Goal: Ask a question: Seek information or help from site administrators or community

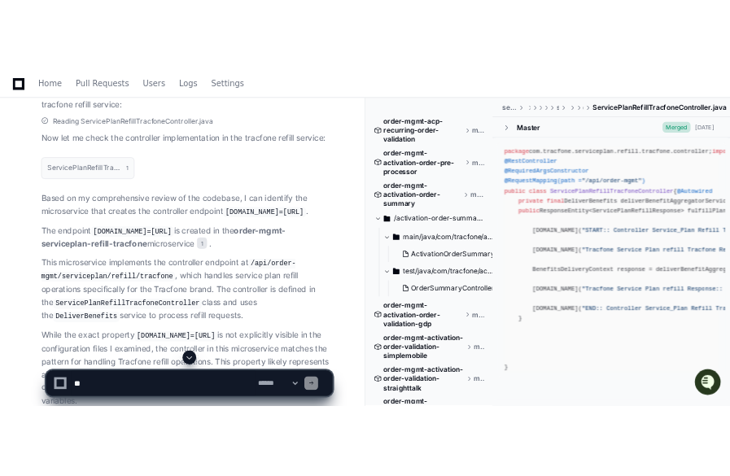
scroll to position [1174, 0]
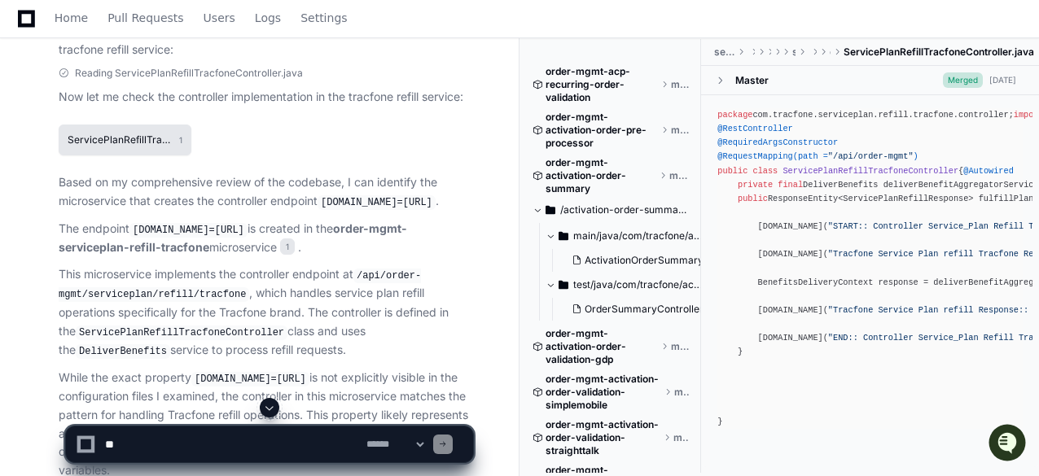
click at [146, 136] on h1 "ServicePlanRefillTracfoneController.java" at bounding box center [119, 140] width 103 height 10
click at [178, 138] on button "ServicePlanRefillTracfoneController.java 1" at bounding box center [125, 140] width 133 height 31
click at [138, 138] on h1 "ServicePlanRefillTracfoneController.java" at bounding box center [119, 140] width 103 height 10
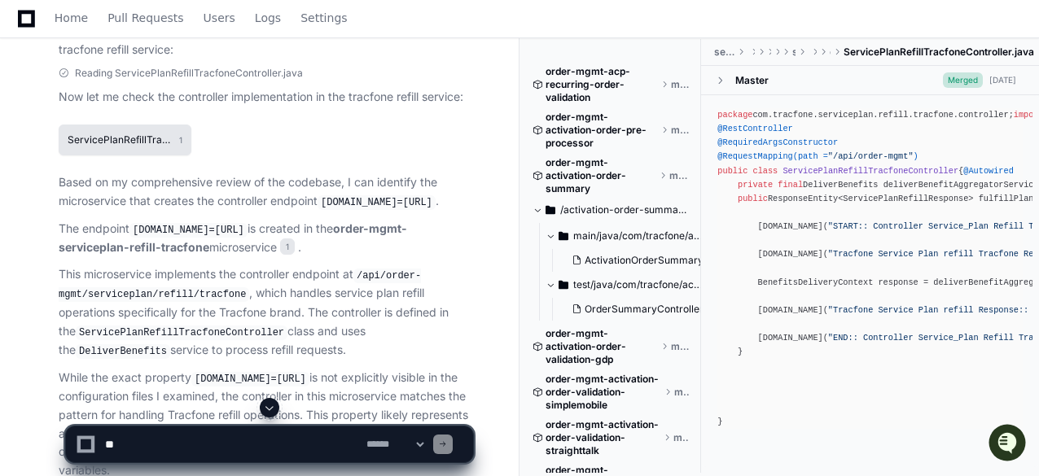
click at [138, 138] on h1 "ServicePlanRefillTracfoneController.java" at bounding box center [119, 140] width 103 height 10
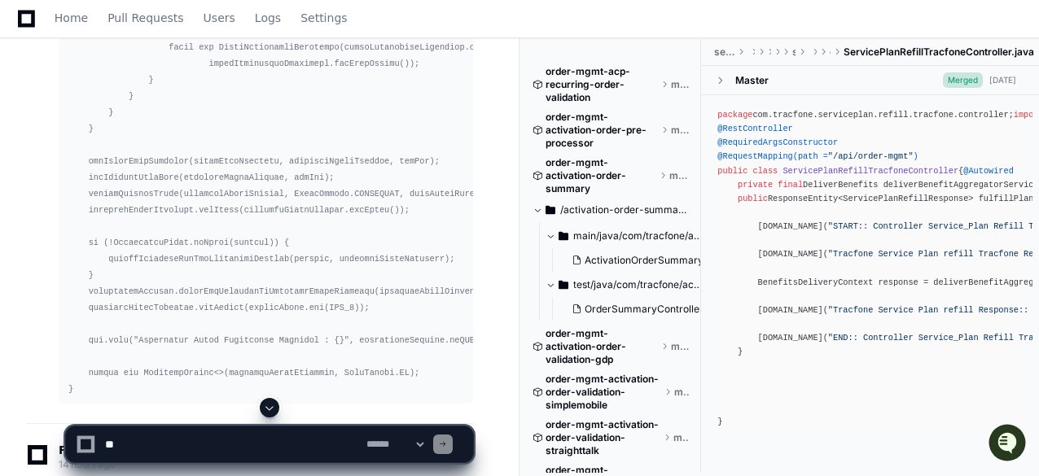
scroll to position [14619, 0]
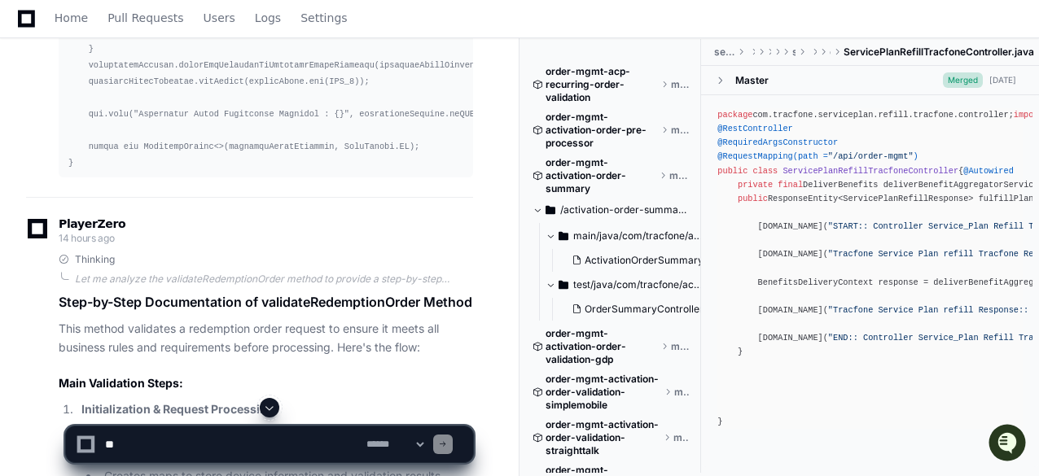
click at [272, 410] on span at bounding box center [269, 407] width 13 height 13
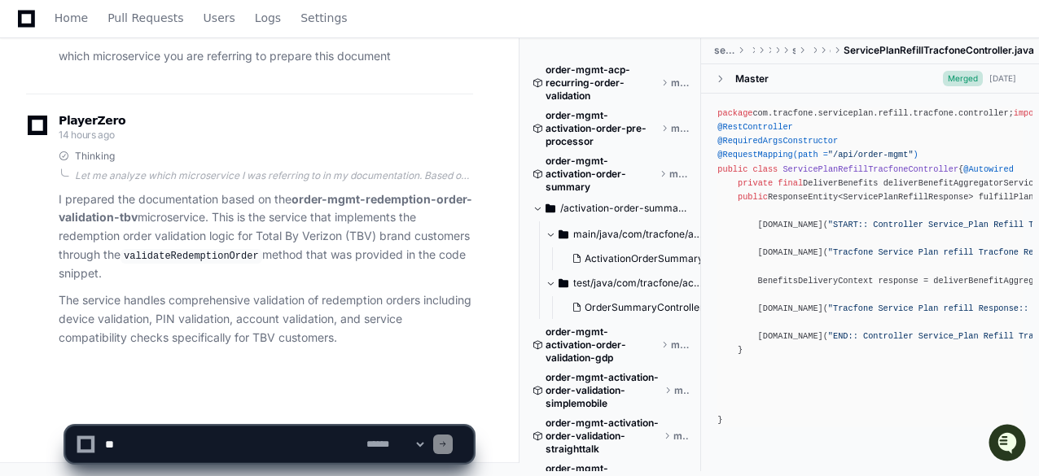
click at [181, 441] on textarea at bounding box center [232, 445] width 261 height 36
type textarea "*"
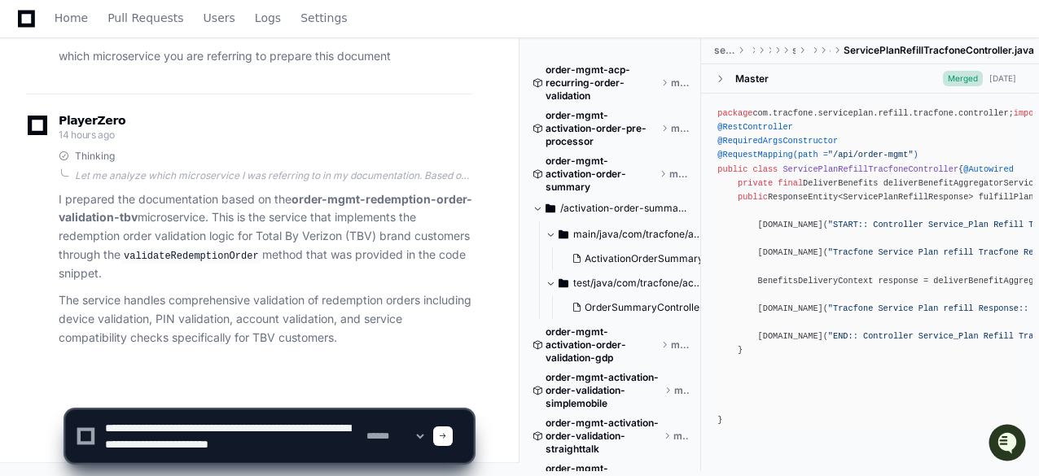
scroll to position [5, 0]
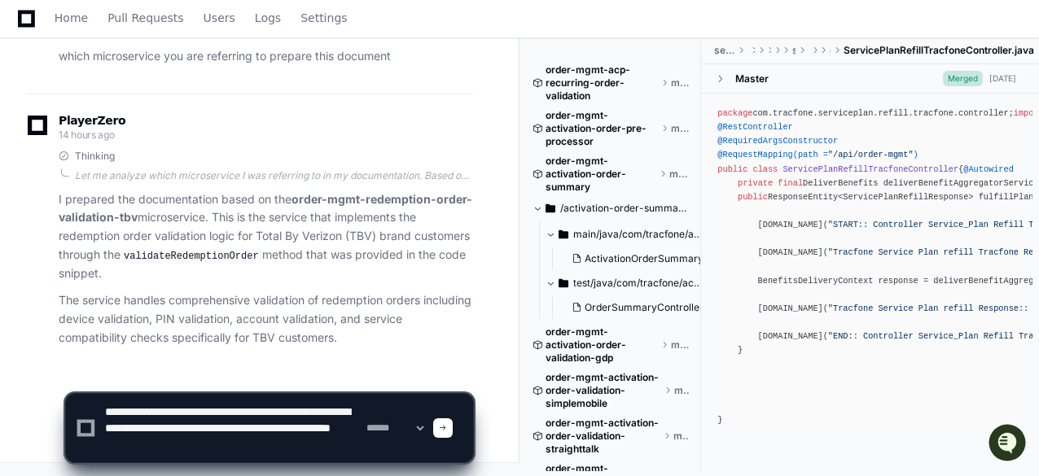
paste textarea "**********"
type textarea "**********"
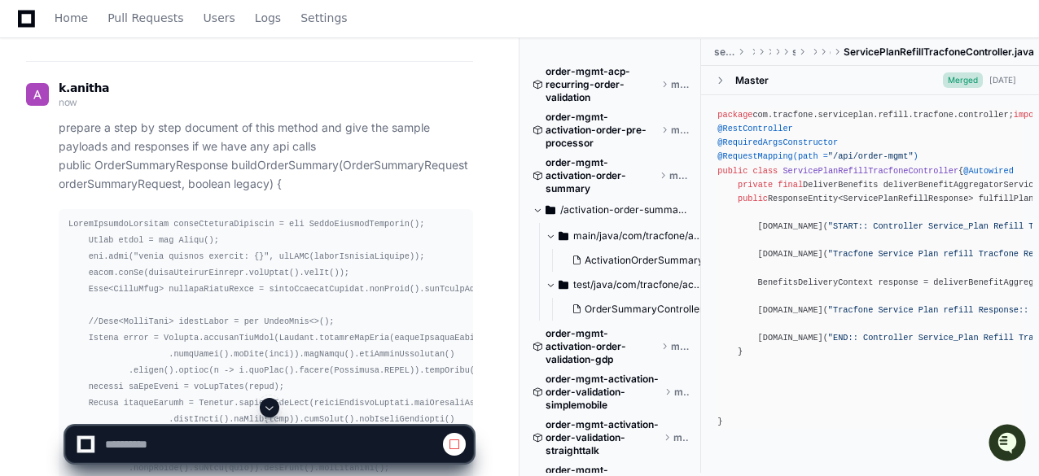
scroll to position [21266, 0]
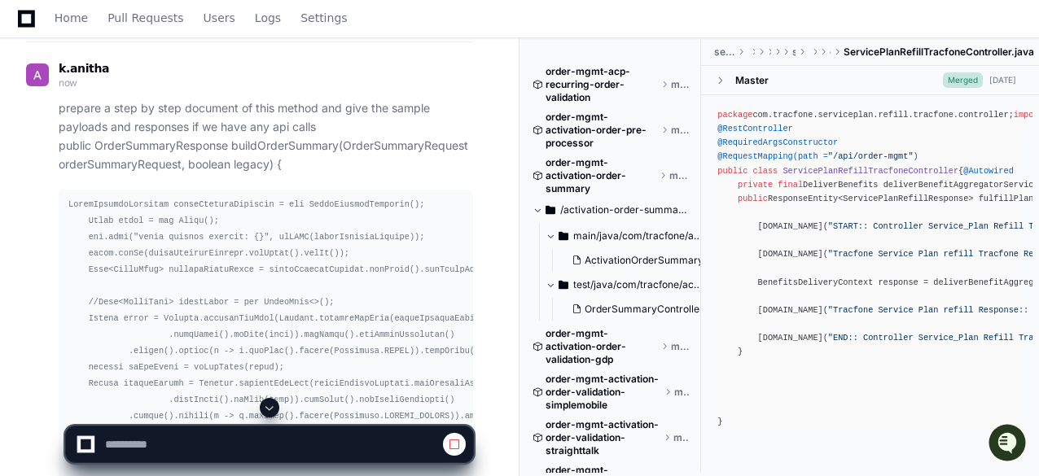
click at [269, 405] on span at bounding box center [269, 407] width 13 height 13
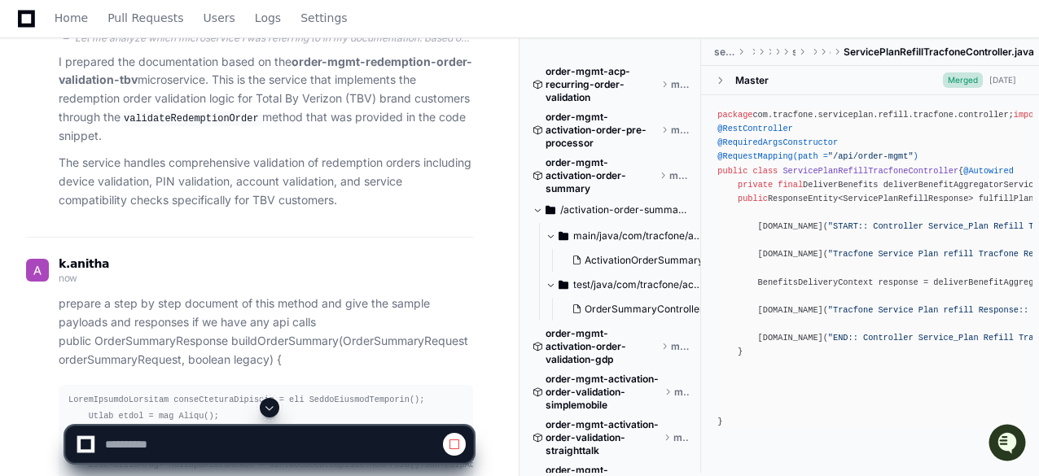
scroll to position [21201, 0]
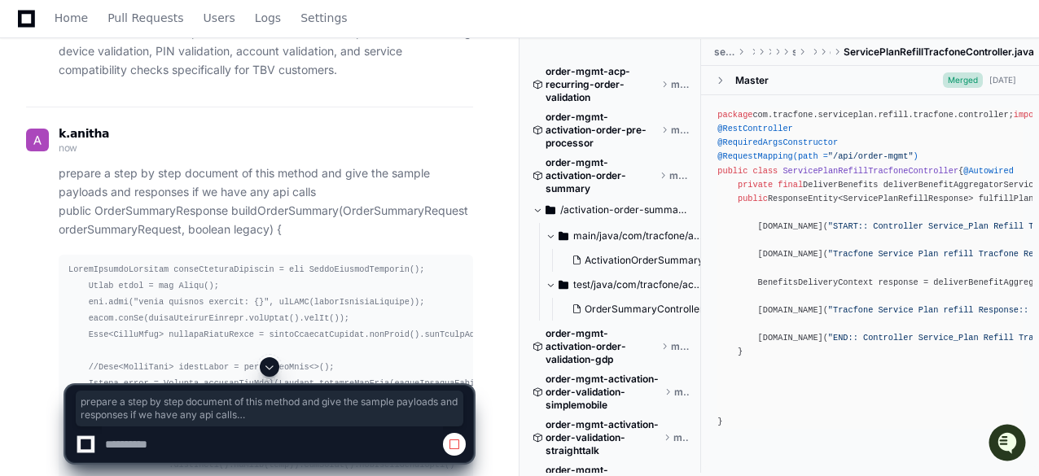
drag, startPoint x: 56, startPoint y: 198, endPoint x: 288, endPoint y: 256, distance: 239.2
copy p "prepare a step by step document of this method and give the sample payloads and…"
click at [270, 366] on span at bounding box center [269, 367] width 13 height 13
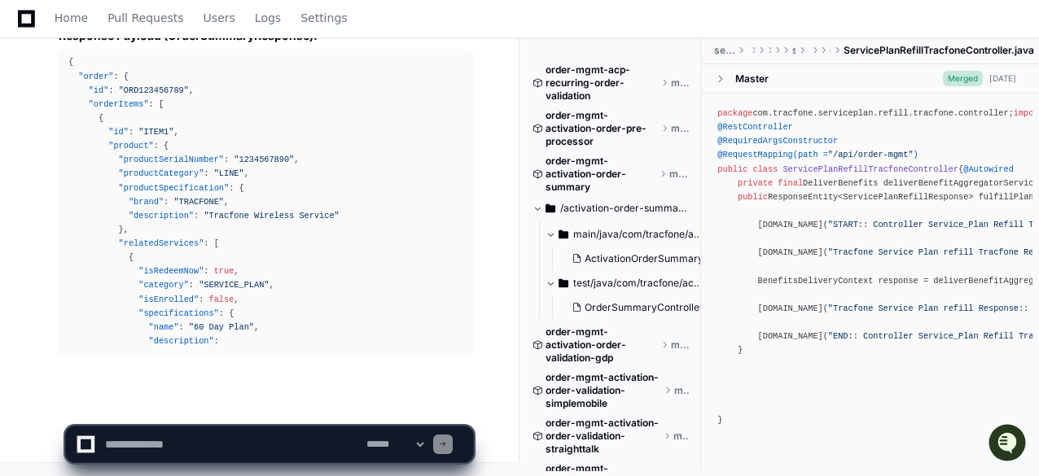
scroll to position [30255, 0]
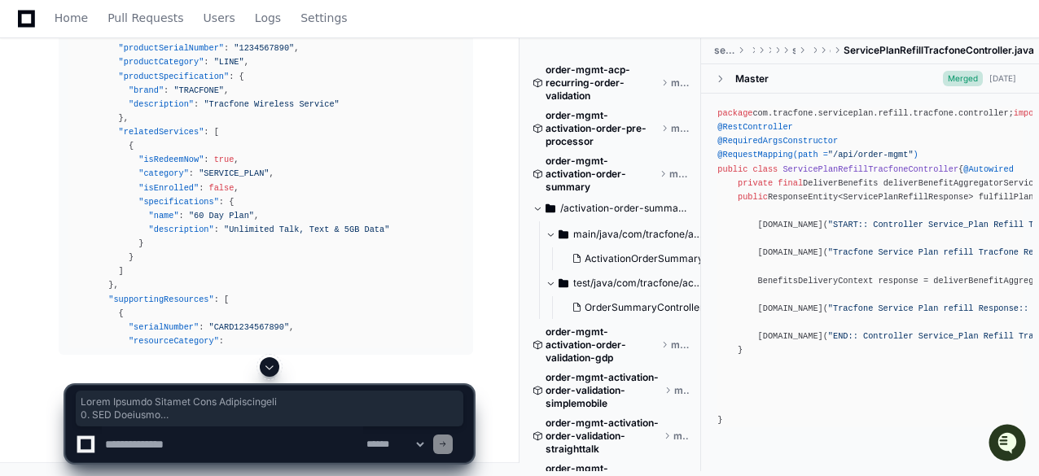
click at [272, 367] on span at bounding box center [269, 367] width 13 height 13
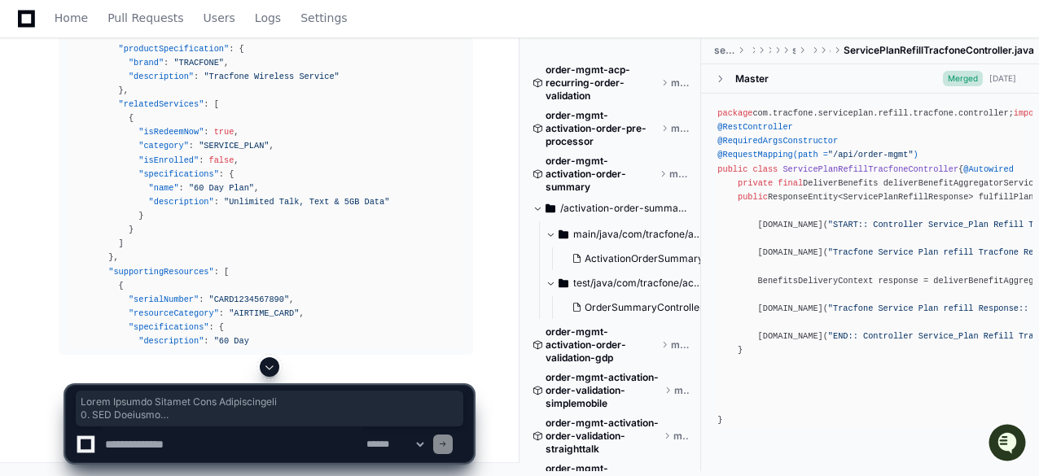
click at [273, 370] on span at bounding box center [269, 367] width 13 height 13
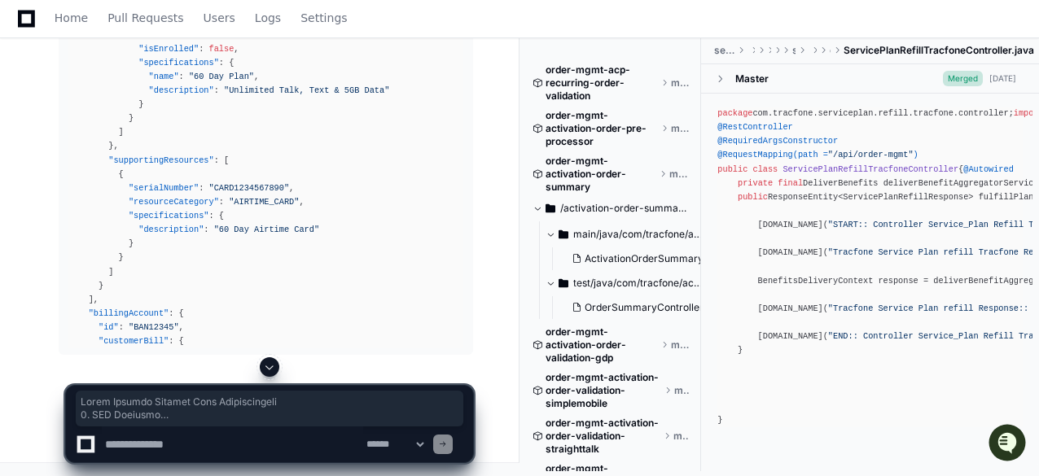
click at [271, 366] on span at bounding box center [269, 367] width 13 height 13
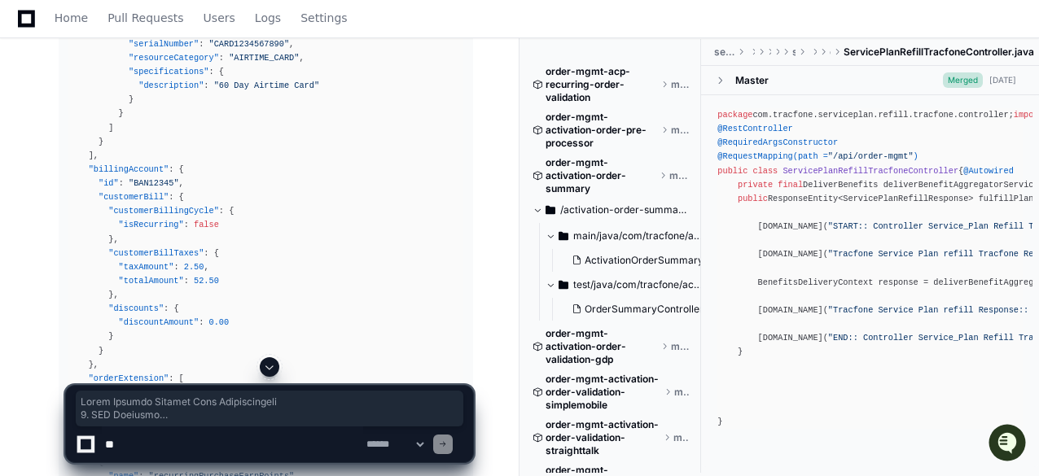
click at [267, 366] on span at bounding box center [269, 367] width 13 height 13
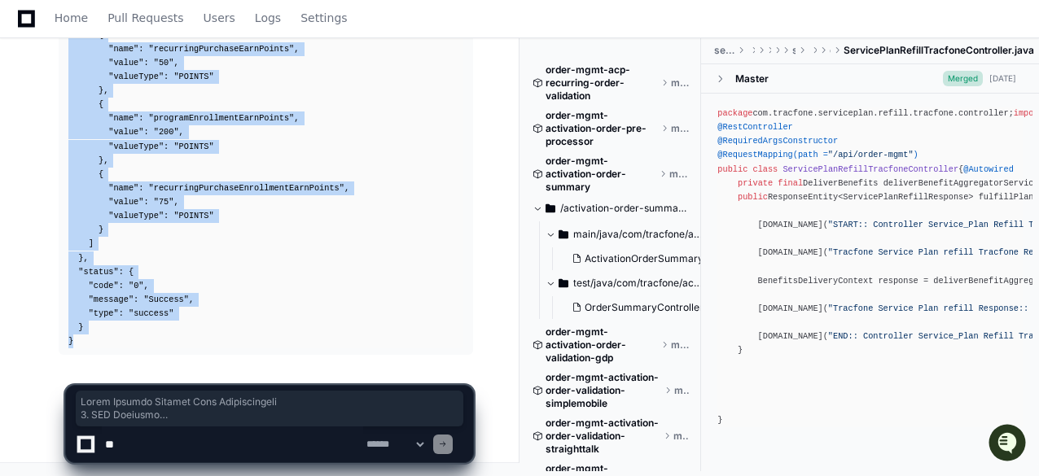
drag, startPoint x: 60, startPoint y: 328, endPoint x: 83, endPoint y: 348, distance: 30.0
copy article "Order Summary Service Flow Documentation 1. API Endpoint Controller : Redemptio…"
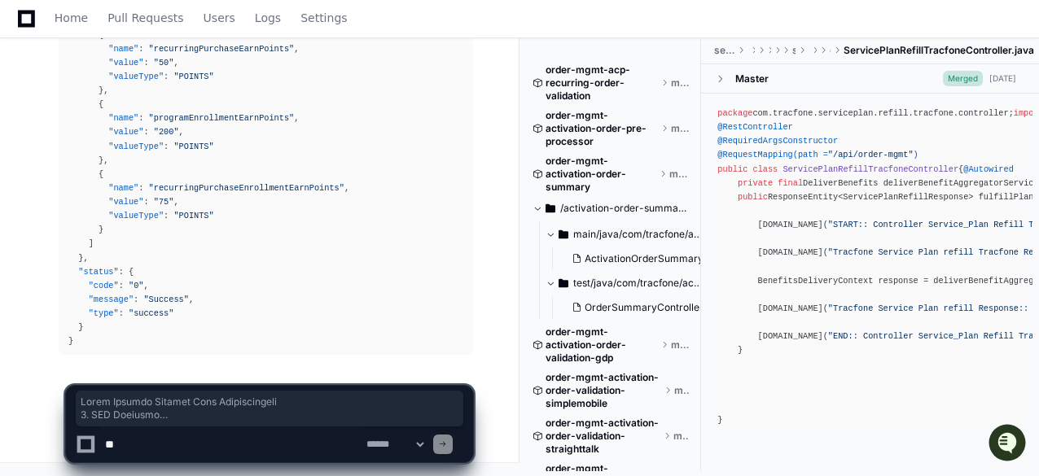
click at [172, 445] on textarea at bounding box center [232, 445] width 261 height 36
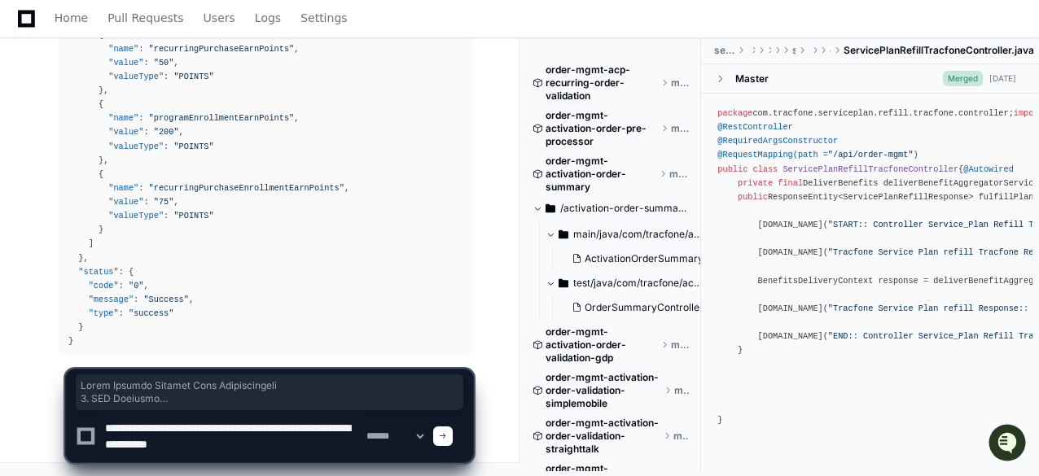
click at [246, 444] on textarea at bounding box center [232, 436] width 261 height 52
click at [255, 445] on textarea at bounding box center [232, 436] width 261 height 52
click at [288, 445] on textarea at bounding box center [232, 436] width 261 height 52
type textarea "**********"
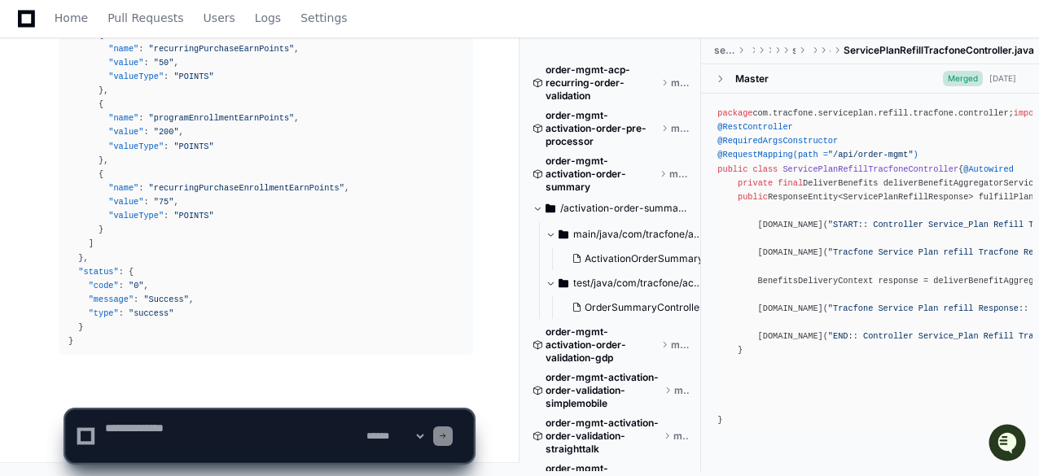
scroll to position [0, 0]
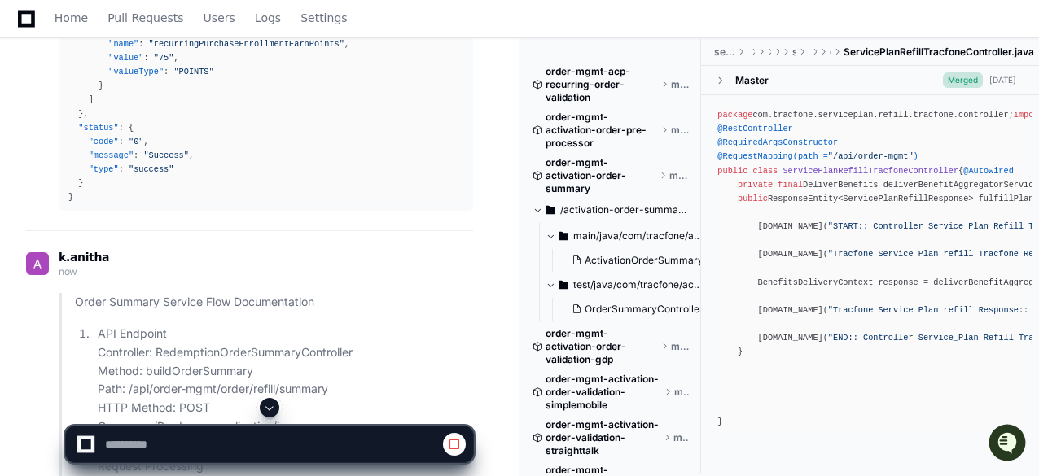
click at [272, 410] on span at bounding box center [269, 407] width 13 height 13
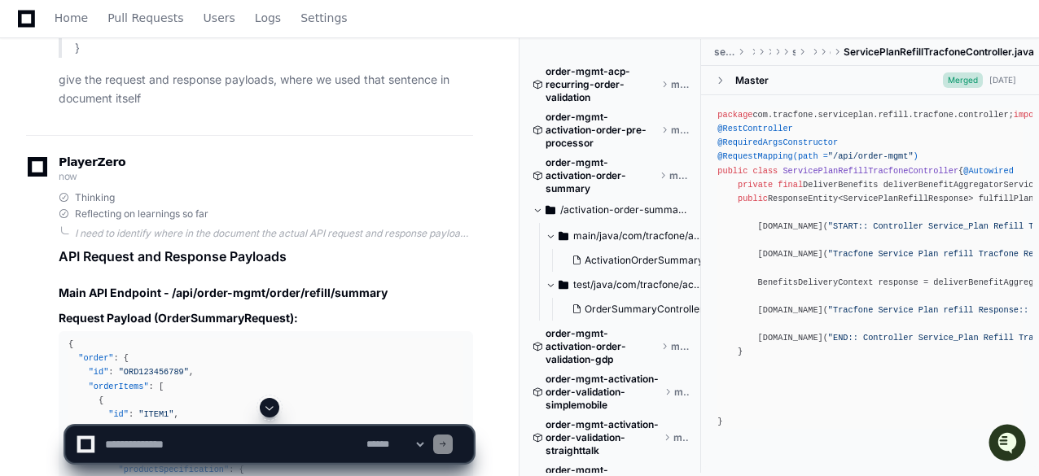
click at [270, 414] on span at bounding box center [269, 407] width 13 height 13
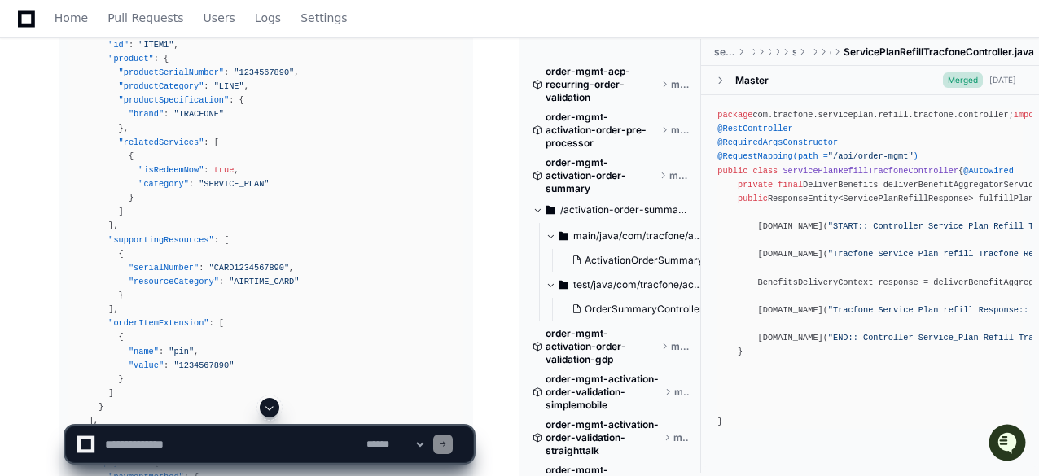
scroll to position [35978, 0]
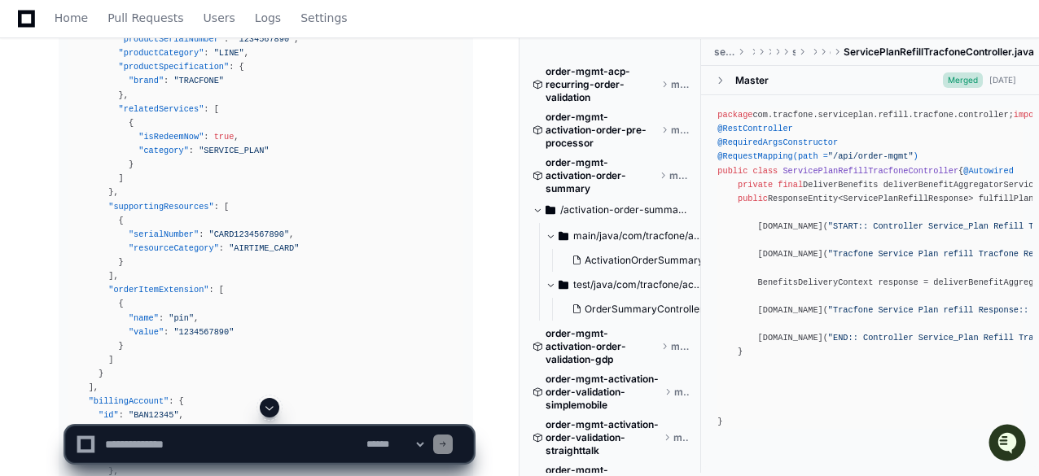
click at [269, 406] on span at bounding box center [269, 407] width 13 height 13
